Goal: Find specific page/section: Find specific page/section

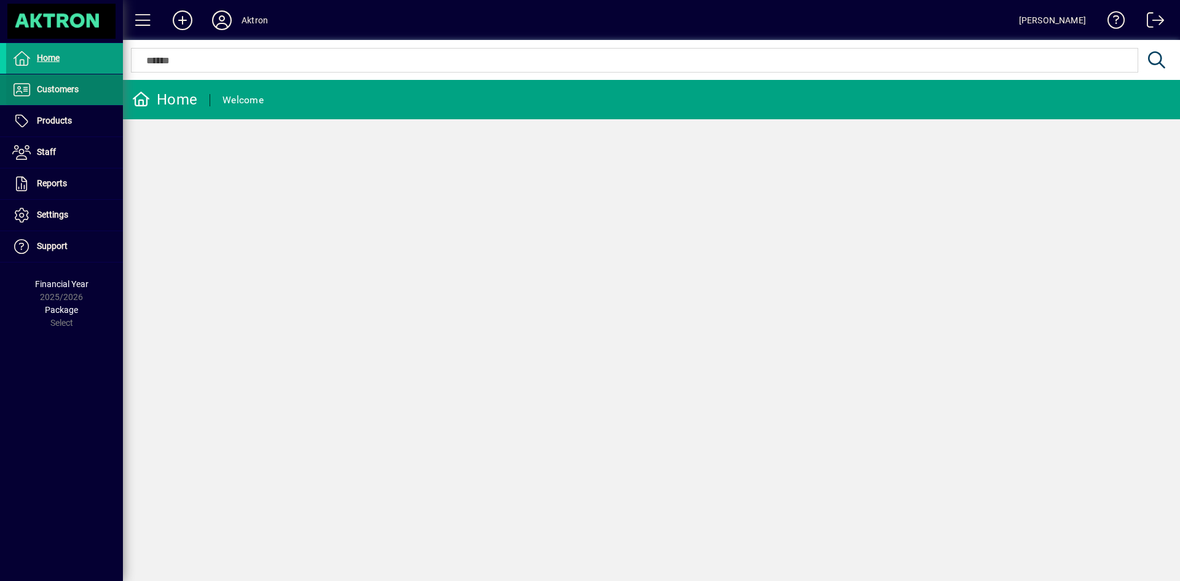
click at [78, 101] on span at bounding box center [64, 90] width 117 height 30
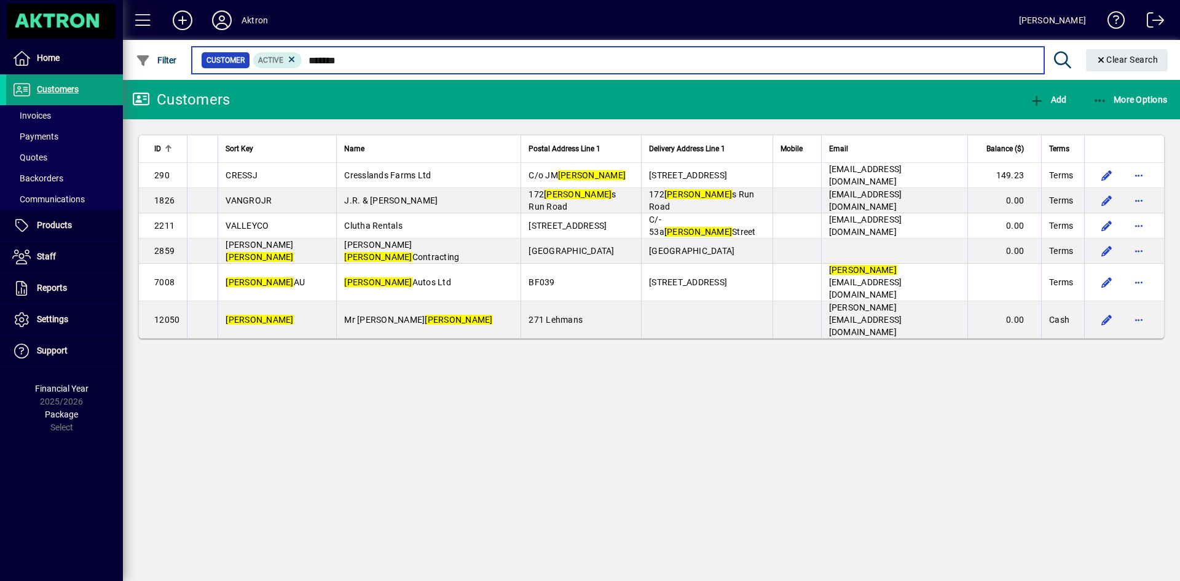
type input "*******"
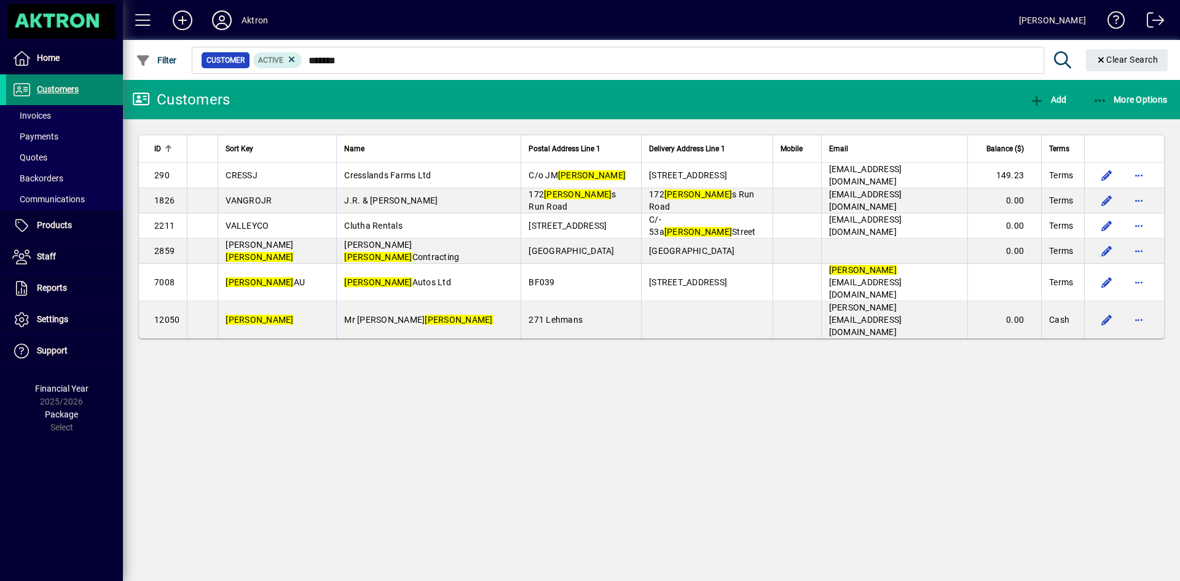
click at [61, 88] on span "Customers" at bounding box center [58, 89] width 42 height 10
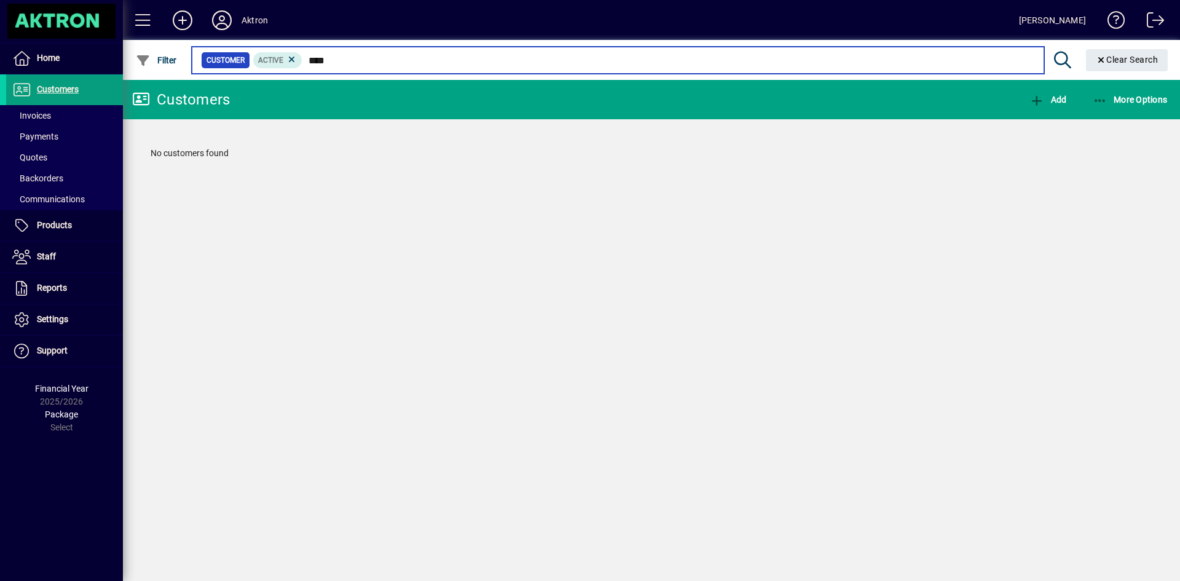
type input "****"
